Goal: Transaction & Acquisition: Obtain resource

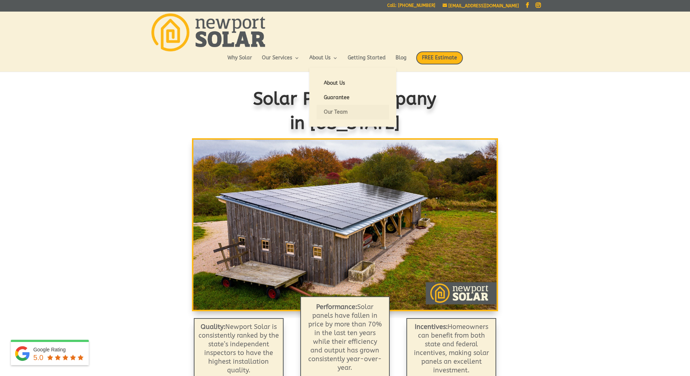
click at [331, 113] on link "Our Team" at bounding box center [353, 112] width 72 height 14
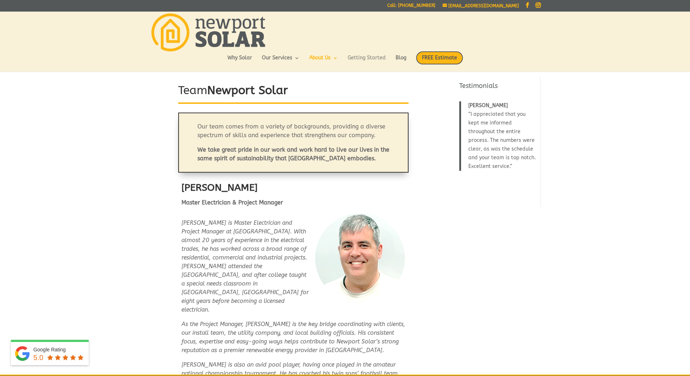
click at [372, 61] on link "Getting Started" at bounding box center [367, 61] width 38 height 12
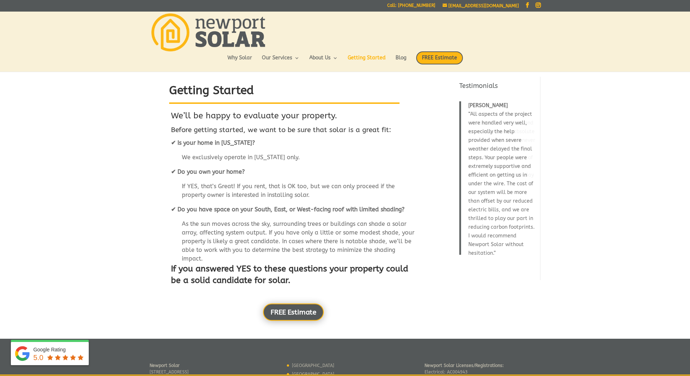
click at [288, 307] on link "FREE Estimate" at bounding box center [293, 312] width 61 height 17
